Goal: Find specific page/section: Find specific page/section

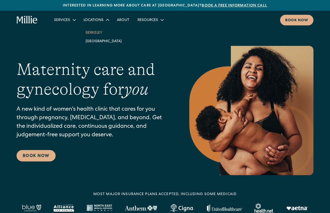
click at [94, 35] on link "Berkeley" at bounding box center [103, 32] width 44 height 9
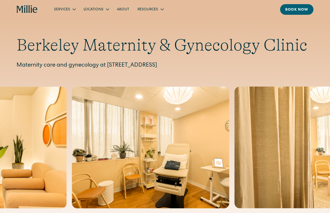
drag, startPoint x: 238, startPoint y: 66, endPoint x: 107, endPoint y: 66, distance: 130.6
click at [107, 66] on p "Maternity care and gynecology at 2999 Regent Street, Suite 524, Berkeley, CA 94…" at bounding box center [165, 65] width 297 height 9
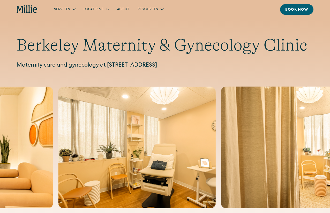
copy p "2999 Regent Street, Suite 524, Berkeley, CA 94705"
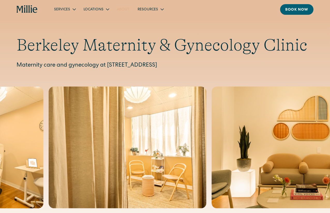
click at [123, 10] on link "About" at bounding box center [123, 9] width 21 height 9
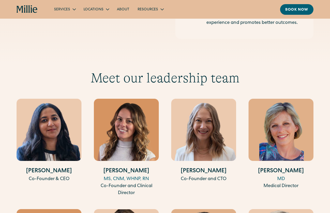
scroll to position [900, 0]
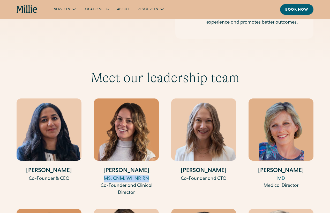
drag, startPoint x: 149, startPoint y: 182, endPoint x: 104, endPoint y: 180, distance: 45.6
click at [104, 180] on div "MS, CNM, WHNP, RN" at bounding box center [126, 178] width 65 height 7
copy div "MS, CNM, WHNP, RN"
